Goal: Task Accomplishment & Management: Manage account settings

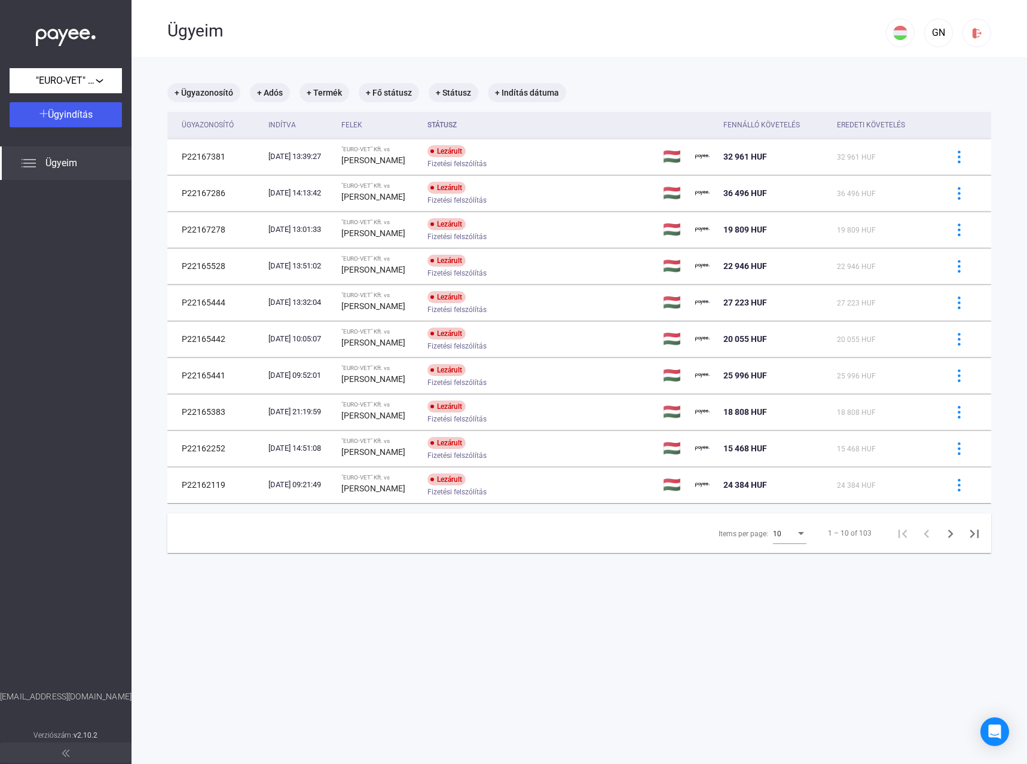
click at [53, 162] on span "Ügyeim" at bounding box center [61, 163] width 32 height 14
click at [97, 79] on div ""EURO-VET" Kft." at bounding box center [65, 81] width 105 height 15
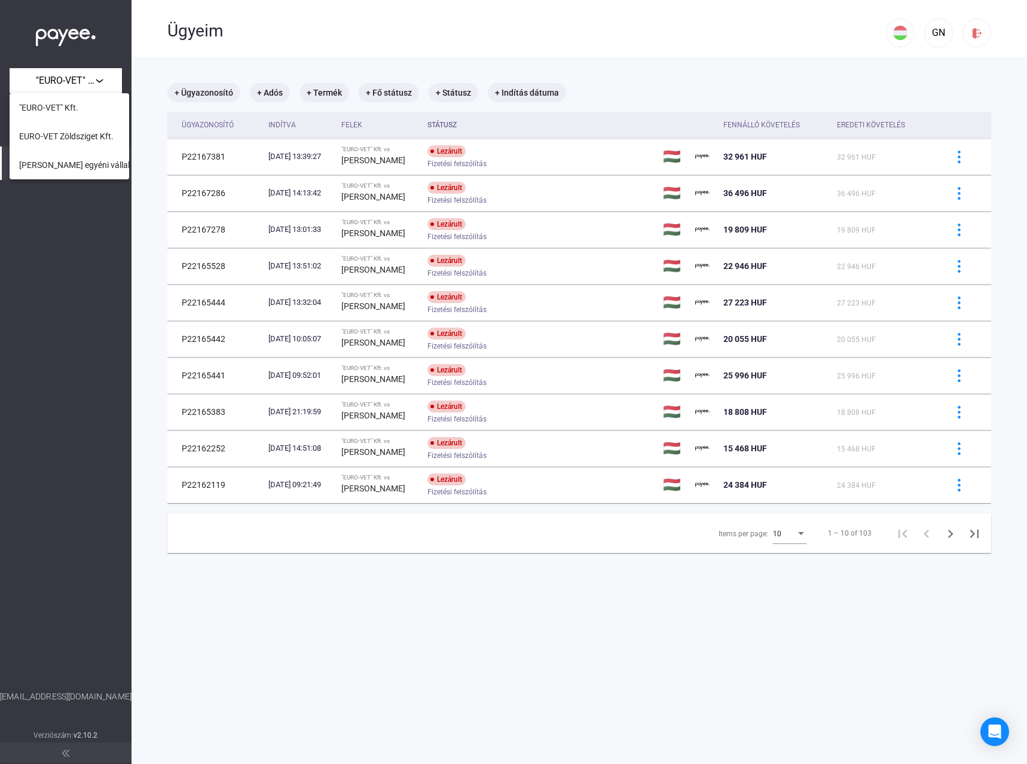
drag, startPoint x: 68, startPoint y: 307, endPoint x: 51, endPoint y: 260, distance: 49.7
click at [68, 304] on div at bounding box center [513, 382] width 1027 height 764
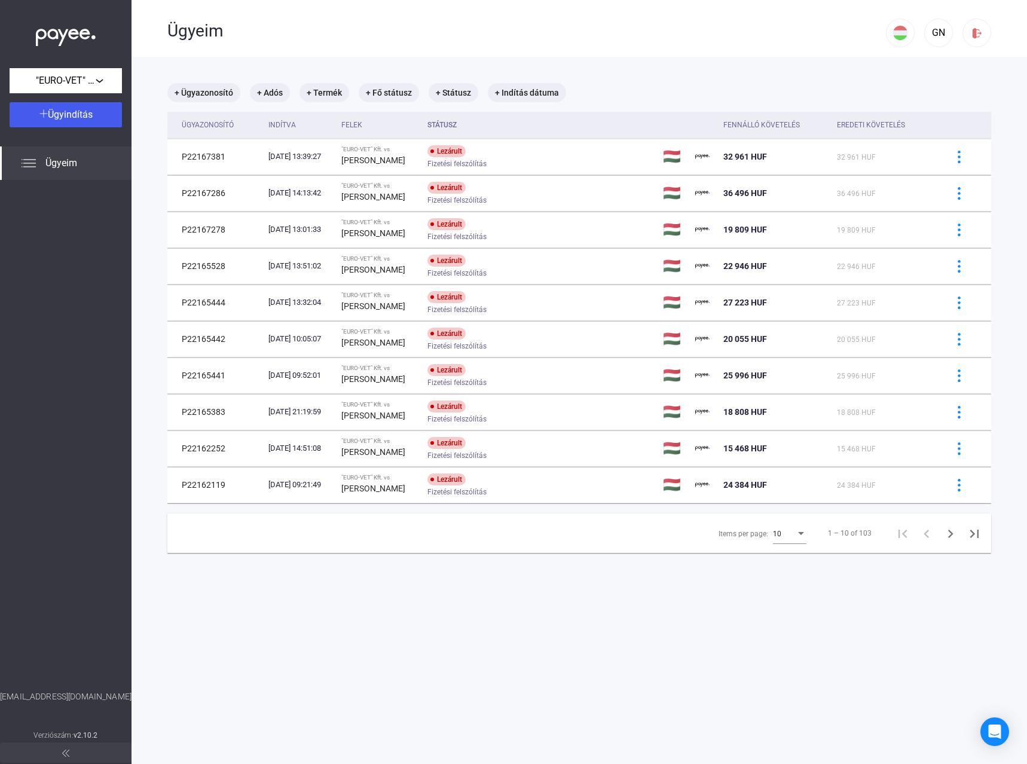
click at [37, 162] on div "Ügyeim" at bounding box center [66, 162] width 132 height 33
click at [85, 83] on span ""EURO-VET" Kft." at bounding box center [66, 81] width 60 height 14
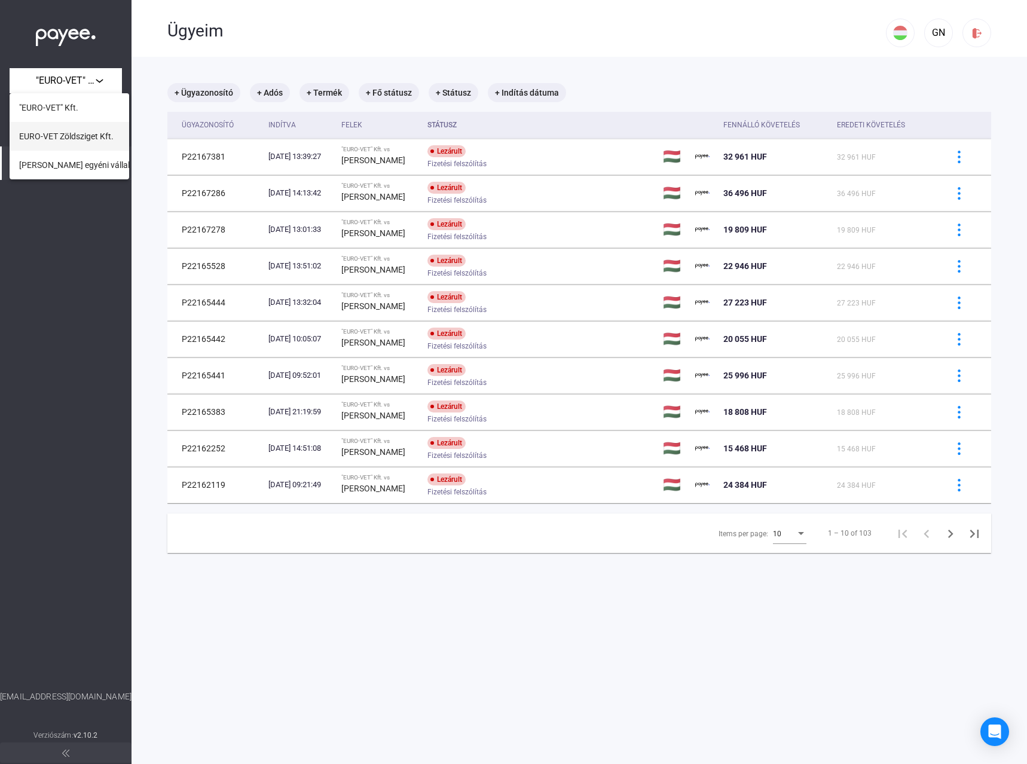
click at [62, 144] on button "EURO-VET Zöldsziget Kft." at bounding box center [70, 136] width 120 height 29
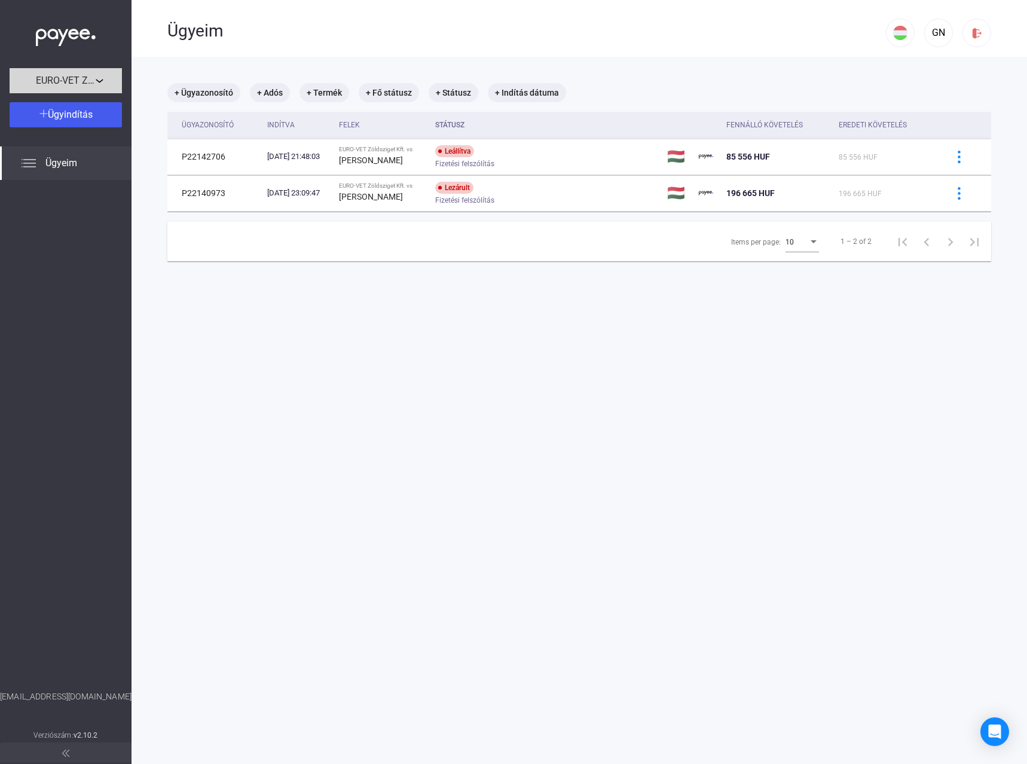
click at [65, 81] on span "EURO-VET Zöldsziget Kft." at bounding box center [66, 81] width 60 height 14
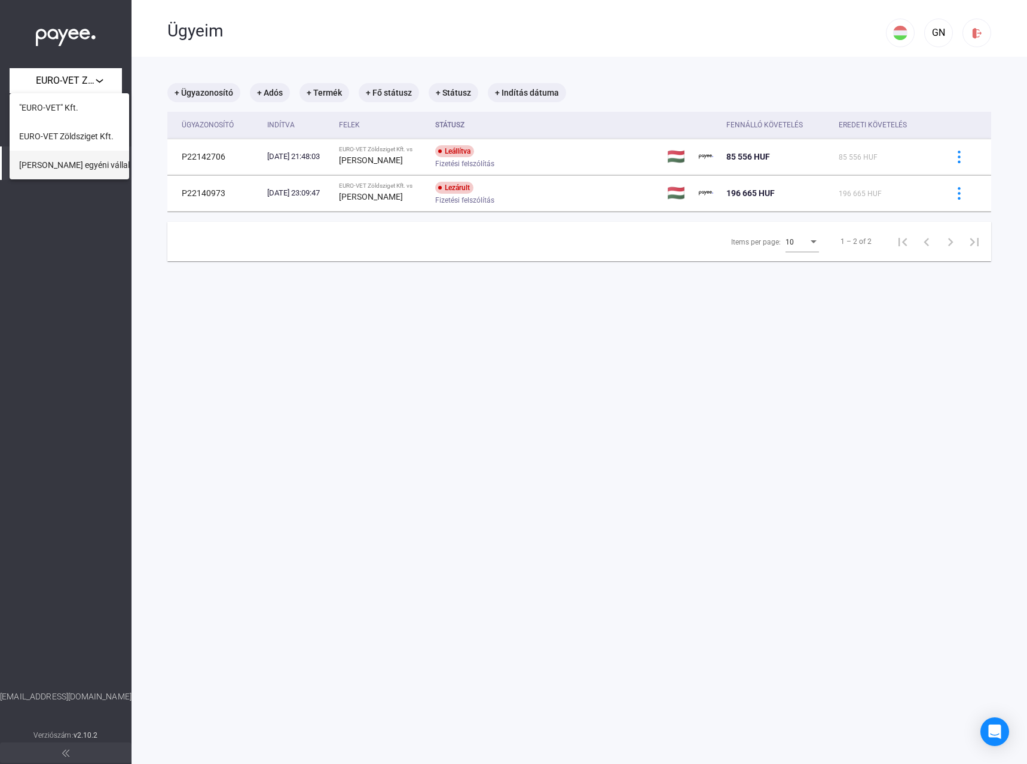
click at [63, 164] on span "[PERSON_NAME] egyéni vállalkozó" at bounding box center [83, 165] width 129 height 14
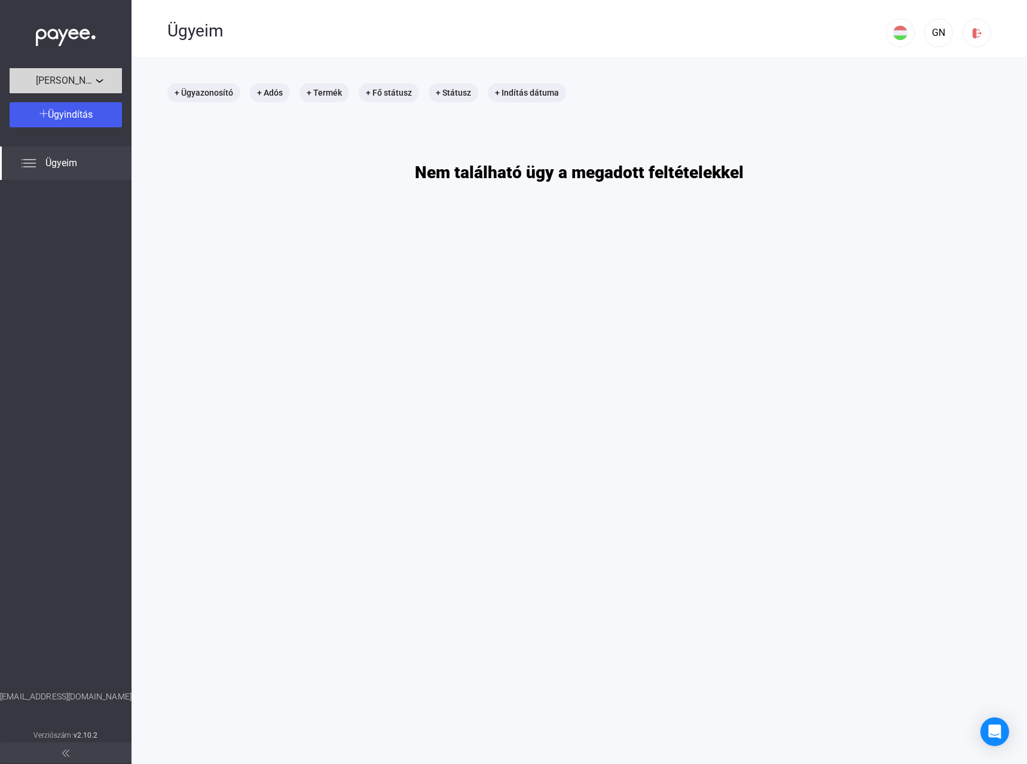
click at [99, 81] on div "[PERSON_NAME] egyéni vállalkozó" at bounding box center [65, 81] width 105 height 15
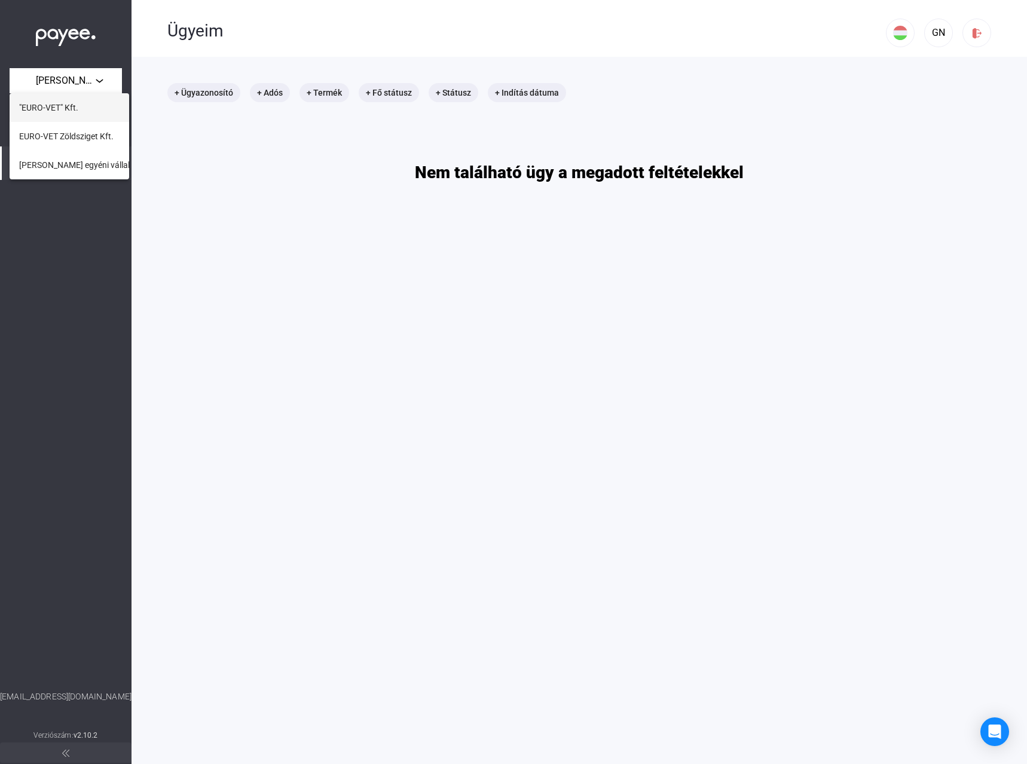
click at [79, 109] on button ""EURO-VET" Kft." at bounding box center [70, 107] width 120 height 29
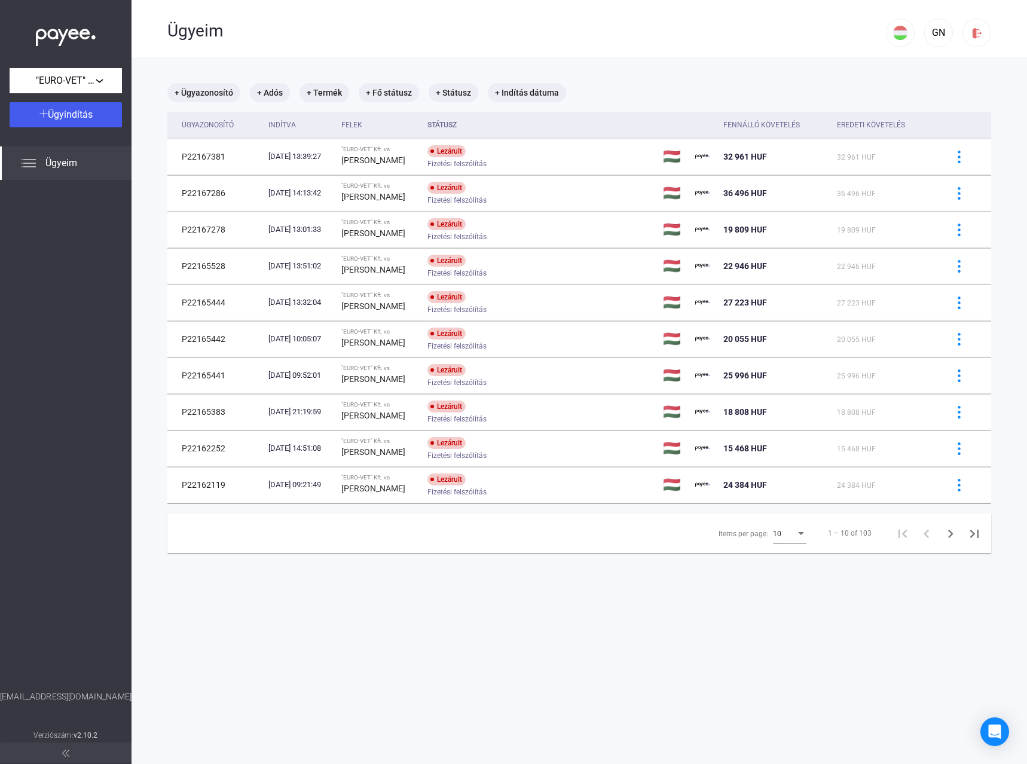
click at [48, 161] on span "Ügyeim" at bounding box center [61, 163] width 32 height 14
click at [933, 31] on div "GN" at bounding box center [938, 33] width 20 height 14
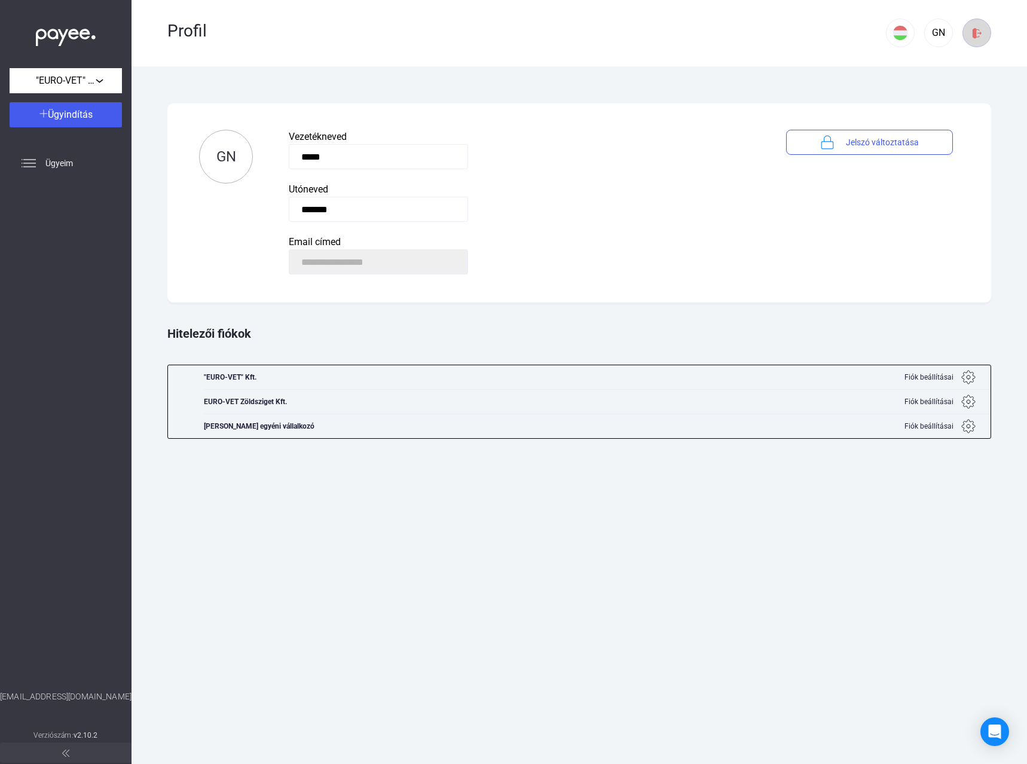
click at [979, 35] on img at bounding box center [977, 33] width 13 height 13
